Goal: Task Accomplishment & Management: Use online tool/utility

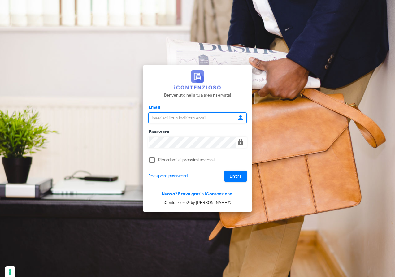
type input "raffaelesolarino@studiosolarino.it"
click at [237, 176] on span "Entra" at bounding box center [235, 175] width 13 height 5
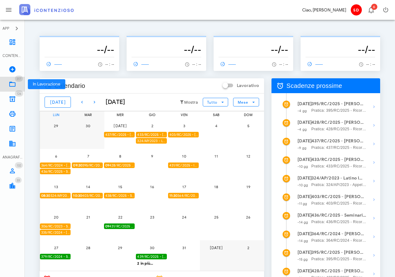
click at [11, 85] on icon at bounding box center [12, 83] width 7 height 7
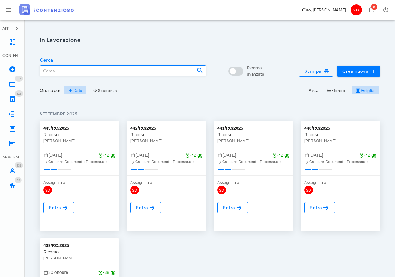
click at [68, 69] on input "Cerca" at bounding box center [116, 71] width 152 height 11
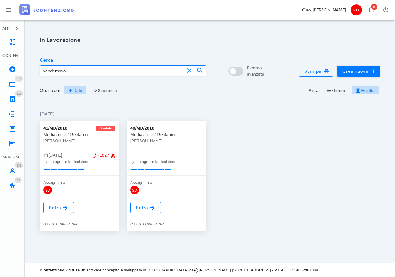
type input "vendemmia"
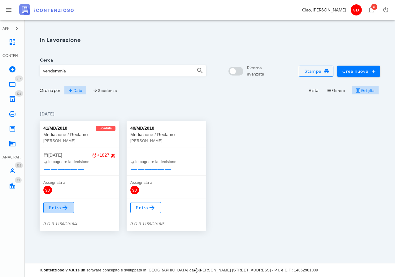
click at [60, 208] on span "Entra" at bounding box center [59, 207] width 20 height 7
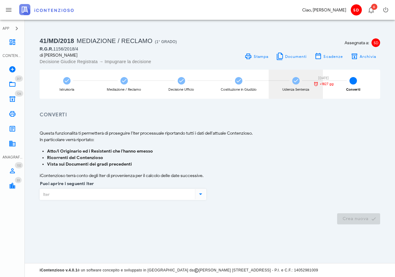
click at [299, 79] on span at bounding box center [295, 80] width 7 height 7
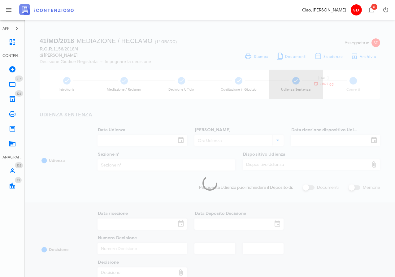
type input "[DATE]"
type input "16:00"
type input "[DATE]"
type input "4"
type input "[DATE]"
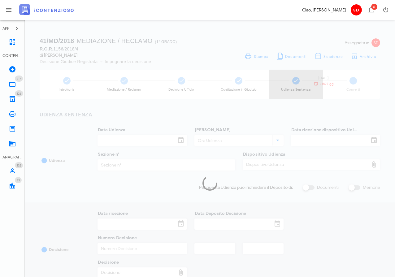
type input "[DATE]"
type input "1542"
type input "2019"
type input "4"
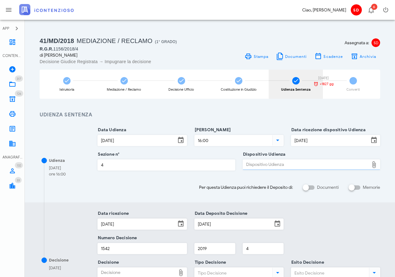
type input "Sentenza"
type input "Sfavorevole"
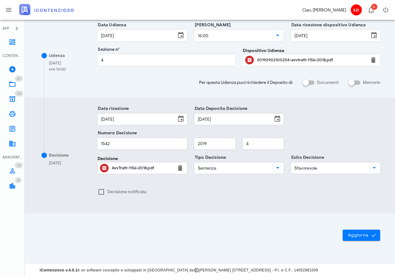
scroll to position [105, 0]
click at [127, 168] on div "AvvTratt-1156-2018.pdf" at bounding box center [142, 168] width 61 height 5
